Goal: Transaction & Acquisition: Purchase product/service

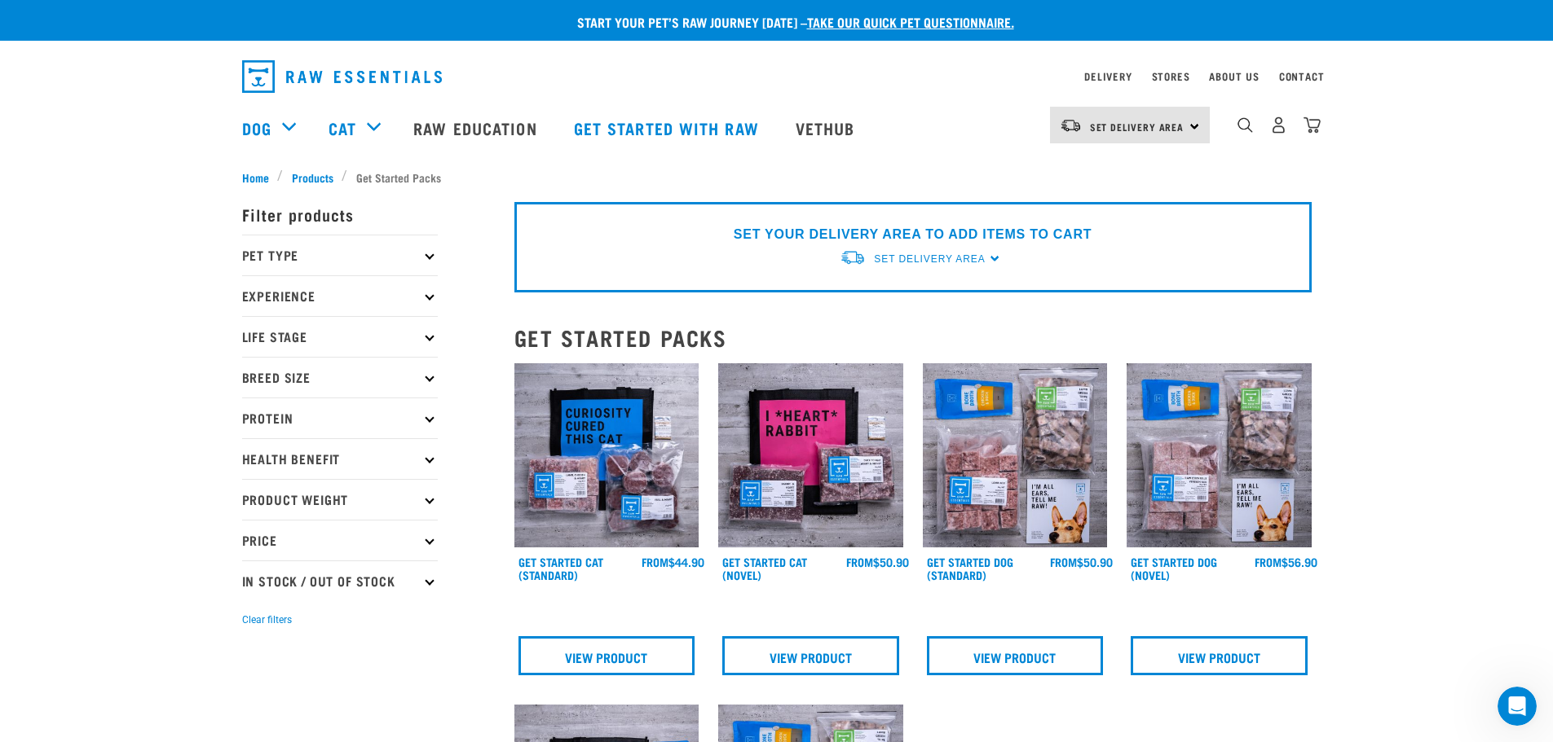
click at [998, 469] on img at bounding box center [1015, 456] width 185 height 185
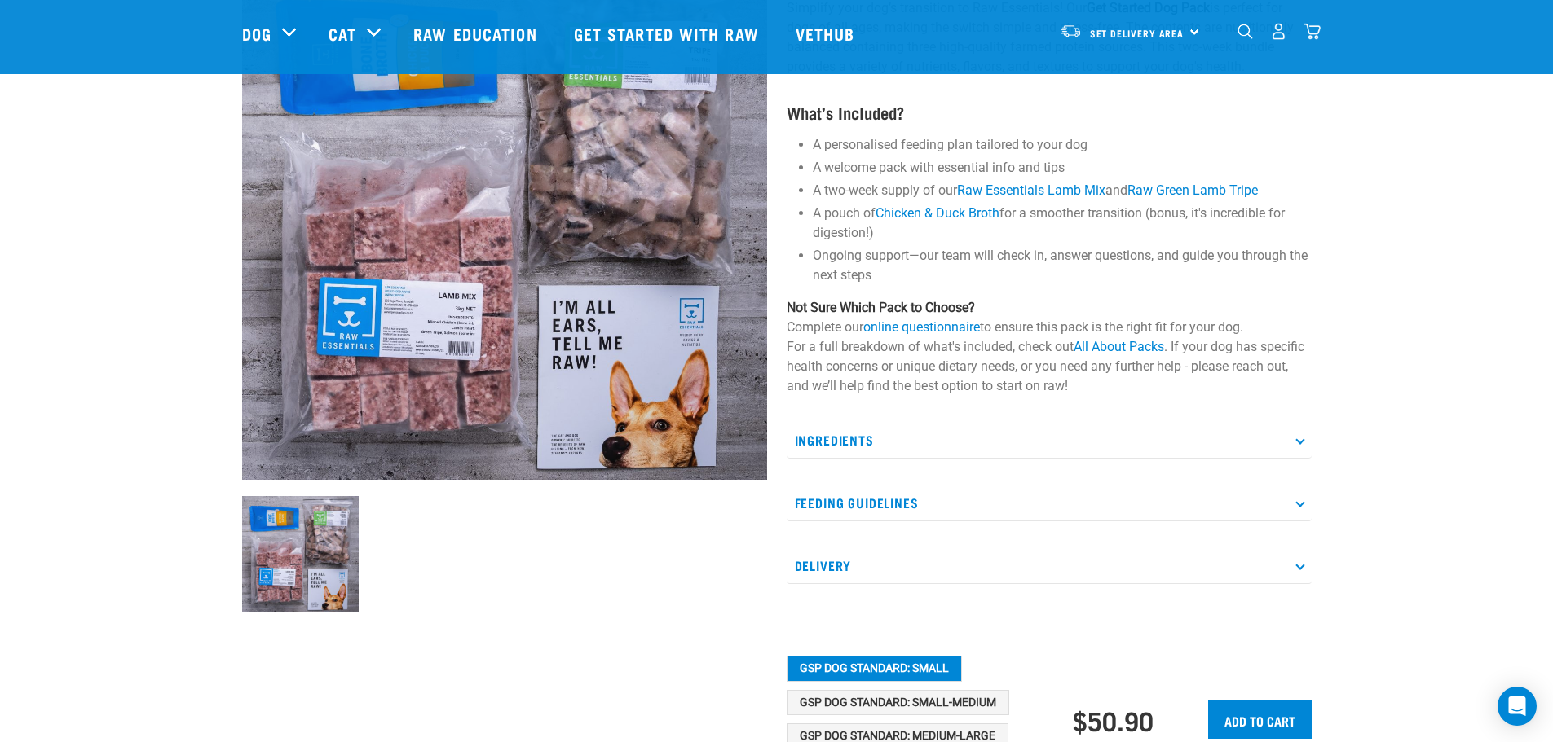
scroll to position [163, 0]
click at [1299, 439] on icon at bounding box center [1299, 440] width 9 height 9
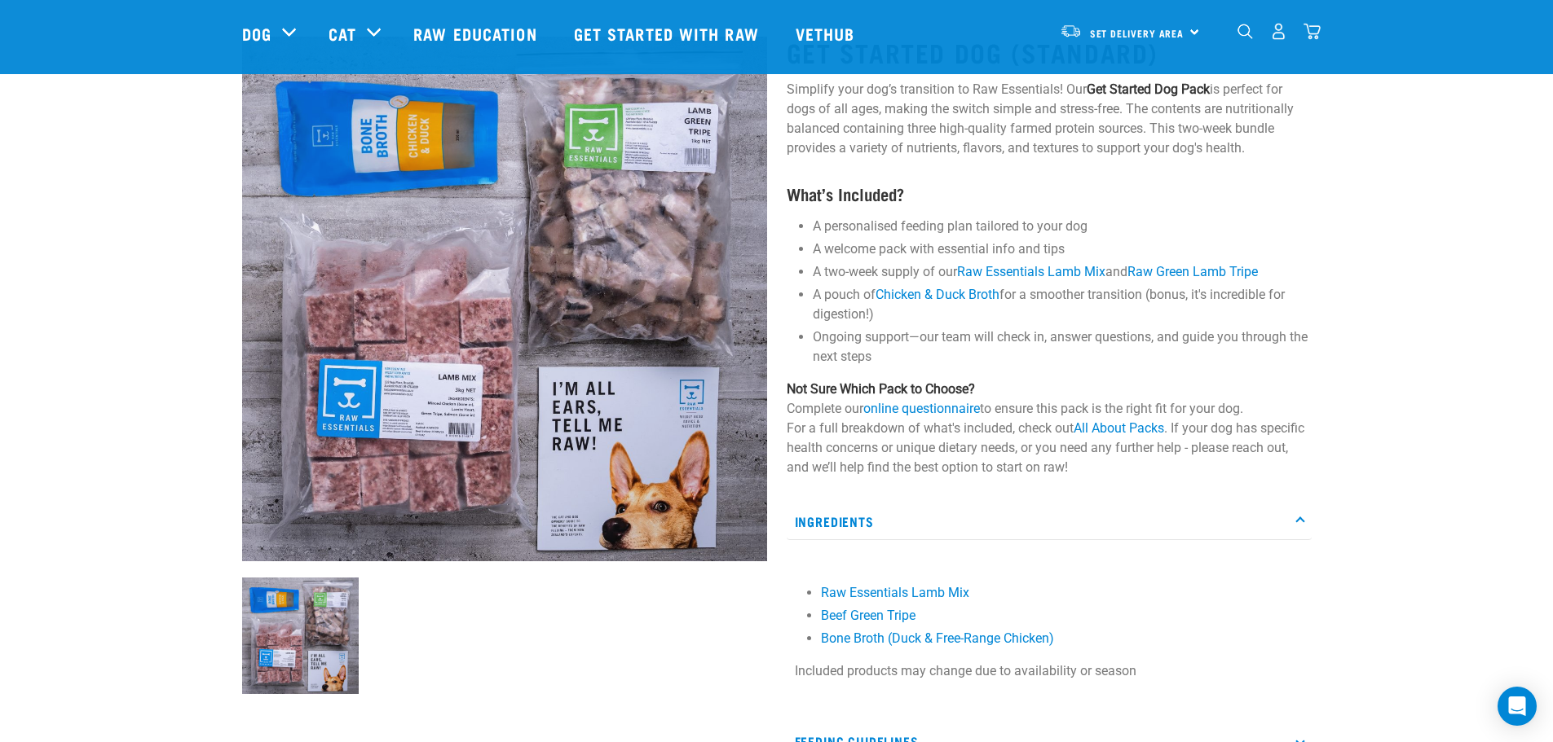
scroll to position [82, 0]
click at [469, 392] on img at bounding box center [504, 299] width 525 height 525
